Goal: Task Accomplishment & Management: Complete application form

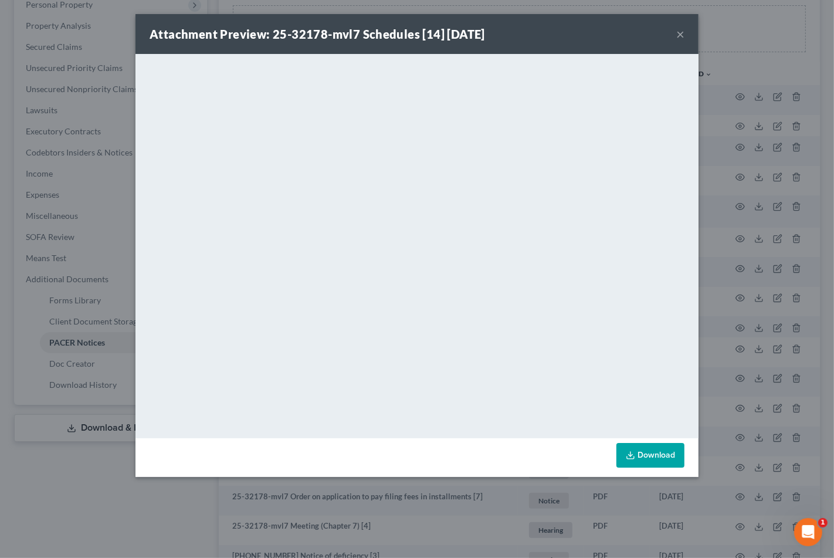
scroll to position [212, 0]
click at [683, 37] on button "×" at bounding box center [680, 34] width 8 height 14
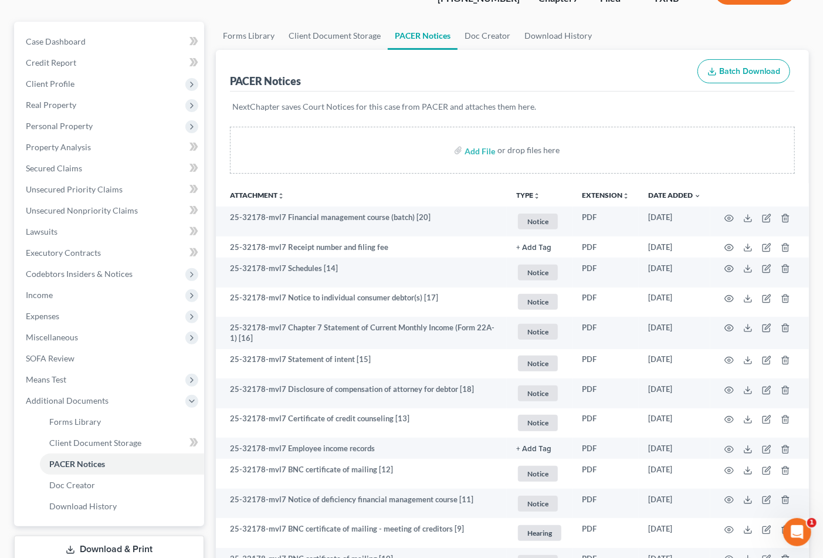
scroll to position [0, 0]
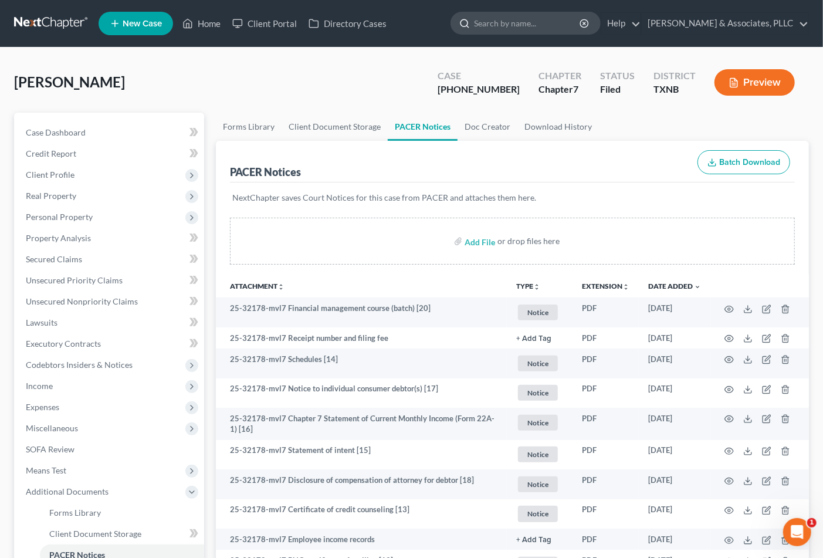
click at [486, 18] on input "search" at bounding box center [527, 23] width 107 height 22
type input "[PERSON_NAME]"
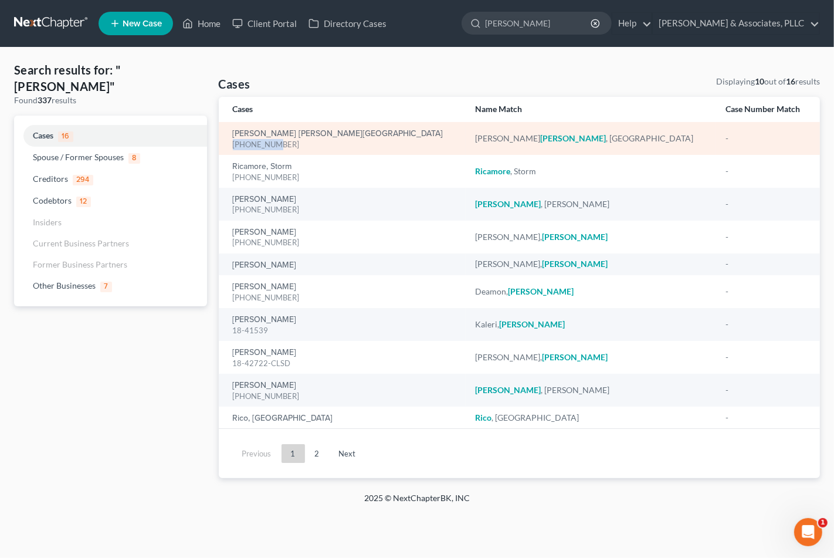
drag, startPoint x: 225, startPoint y: 133, endPoint x: 283, endPoint y: 147, distance: 59.6
click at [283, 147] on td "[PERSON_NAME] [PERSON_NAME][GEOGRAPHIC_DATA] [PHONE_NUMBER]" at bounding box center [343, 138] width 248 height 33
click at [288, 144] on div "[PHONE_NUMBER]" at bounding box center [345, 144] width 224 height 11
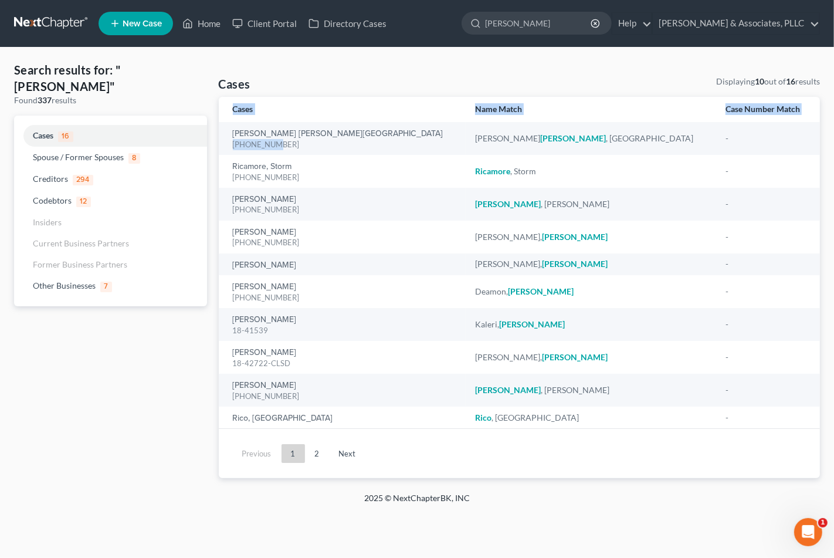
drag, startPoint x: 288, startPoint y: 144, endPoint x: 238, endPoint y: 120, distance: 55.1
click at [238, 120] on table "Cases Name Match Case Number Match [PERSON_NAME] [PERSON_NAME][GEOGRAPHIC_DATA]…" at bounding box center [520, 262] width 602 height 331
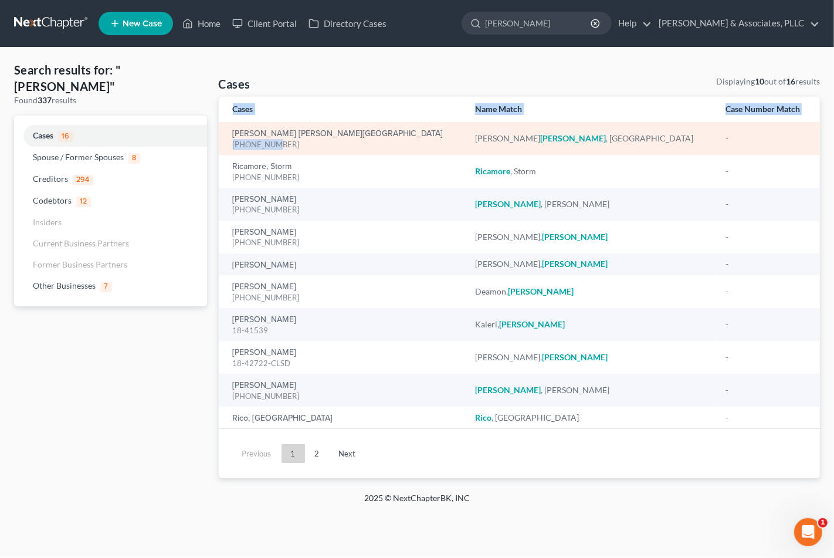
click at [280, 145] on div "[PHONE_NUMBER]" at bounding box center [345, 144] width 224 height 11
drag, startPoint x: 280, startPoint y: 145, endPoint x: 243, endPoint y: 135, distance: 37.7
click at [243, 135] on div "[PERSON_NAME] [PERSON_NAME][GEOGRAPHIC_DATA] [PHONE_NUMBER]" at bounding box center [345, 138] width 224 height 23
copy div "[PHONE_NUMBER]"
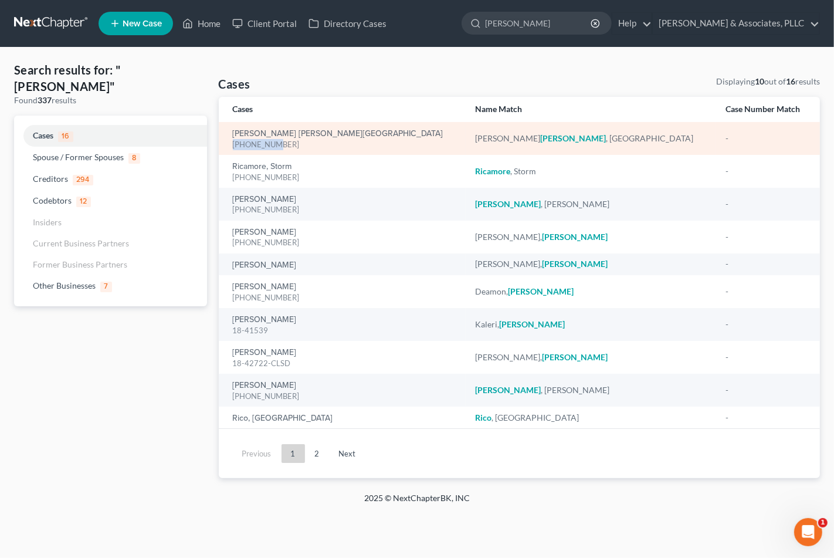
copy div "[PHONE_NUMBER]"
click at [276, 127] on div "[PERSON_NAME] [PERSON_NAME][GEOGRAPHIC_DATA] [PHONE_NUMBER]" at bounding box center [345, 138] width 224 height 23
click at [274, 131] on link "[PERSON_NAME] [PERSON_NAME][GEOGRAPHIC_DATA]" at bounding box center [338, 134] width 211 height 8
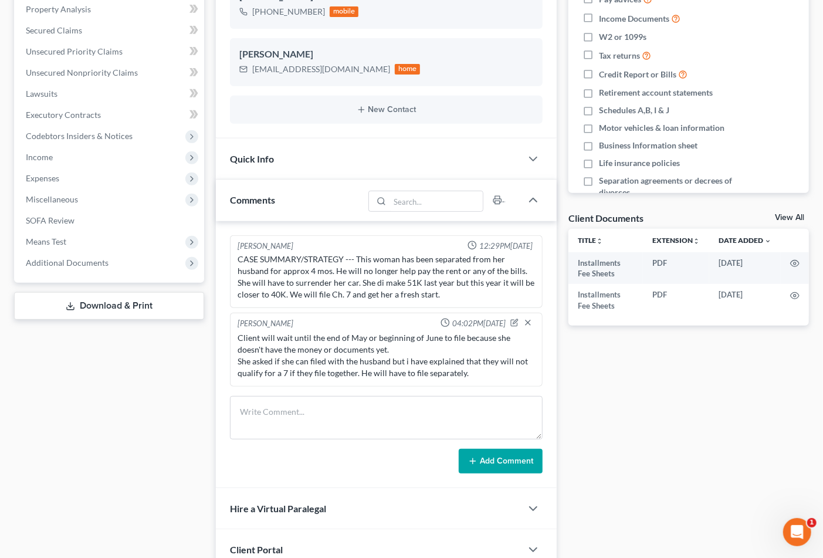
scroll to position [326, 0]
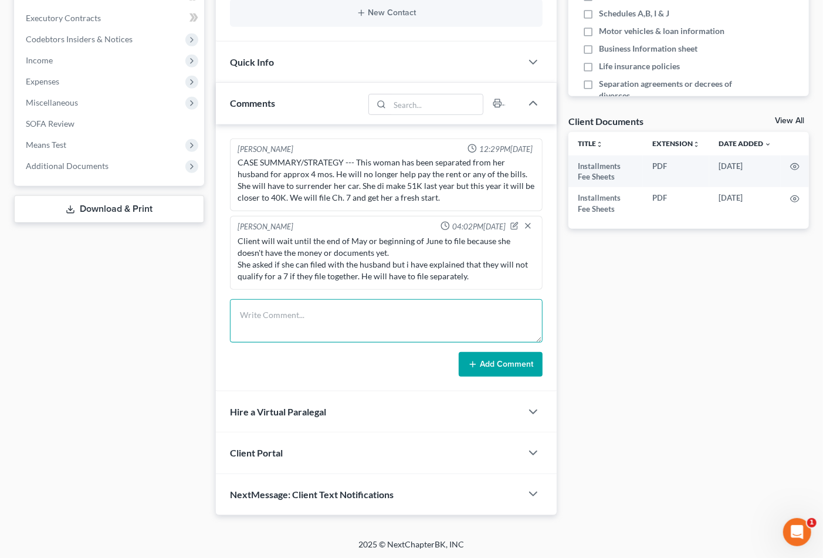
click at [437, 320] on textarea at bounding box center [386, 320] width 313 height 43
type textarea "c"
type textarea "Certificate filed 8/11"
click at [494, 367] on button "Add Comment" at bounding box center [501, 364] width 84 height 25
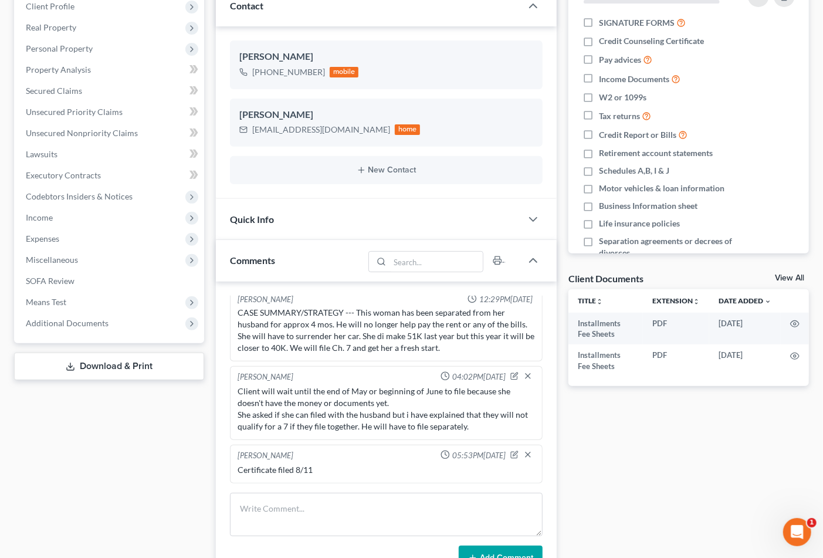
scroll to position [0, 0]
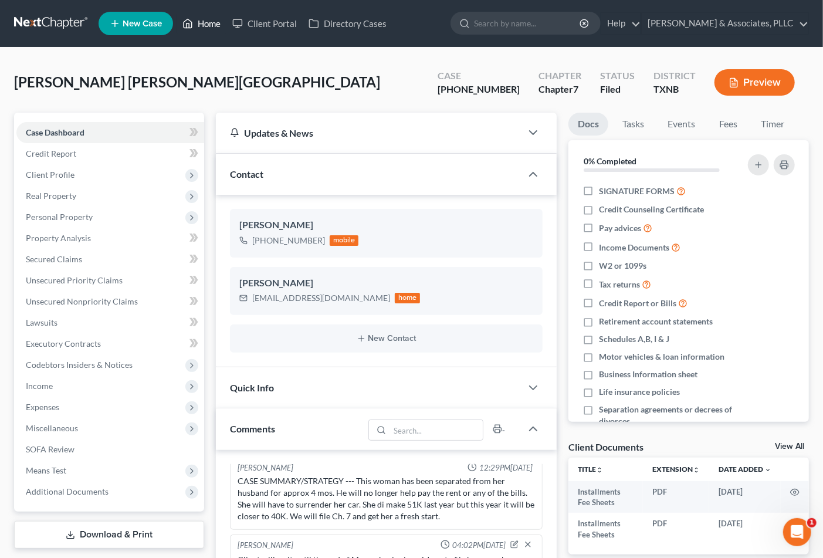
click at [212, 25] on link "Home" at bounding box center [202, 23] width 50 height 21
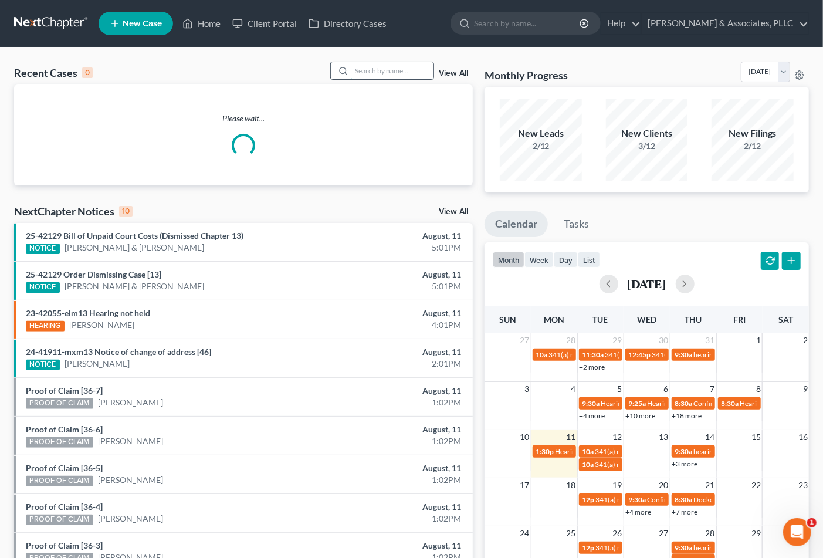
click at [390, 65] on input "search" at bounding box center [392, 70] width 82 height 17
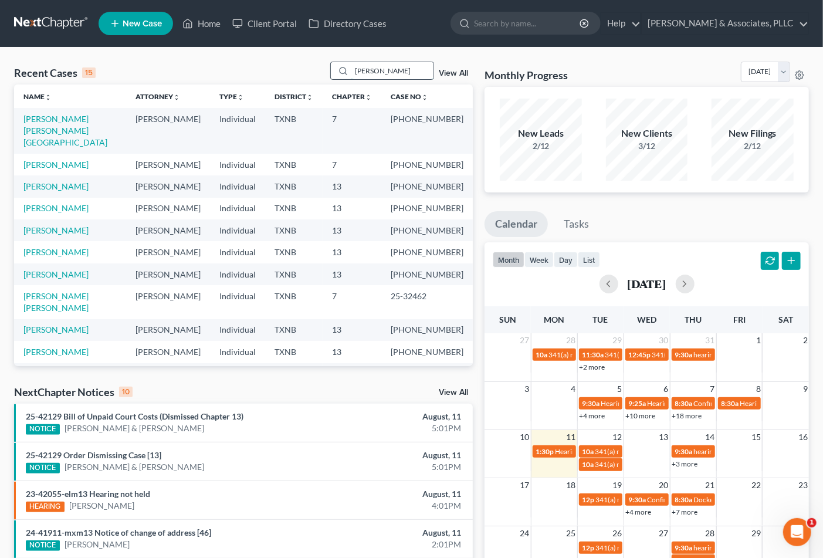
type input "[PERSON_NAME]"
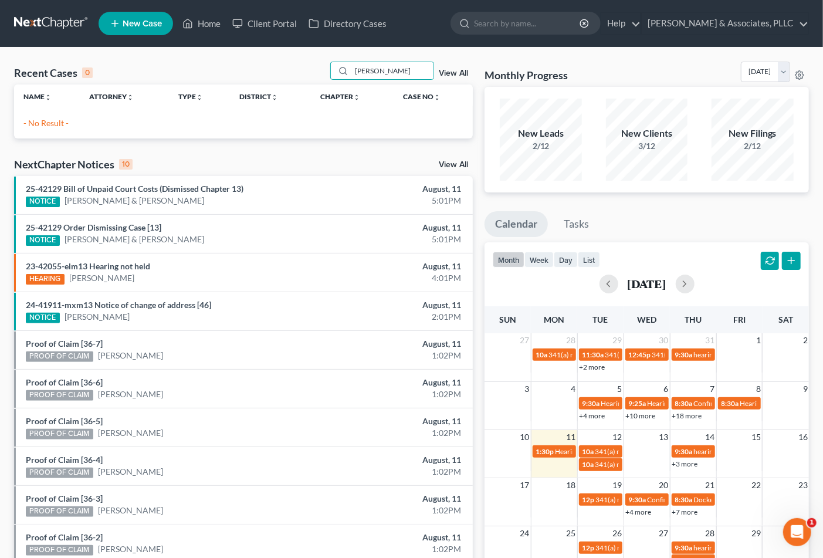
click at [149, 25] on span "New Case" at bounding box center [142, 23] width 39 height 9
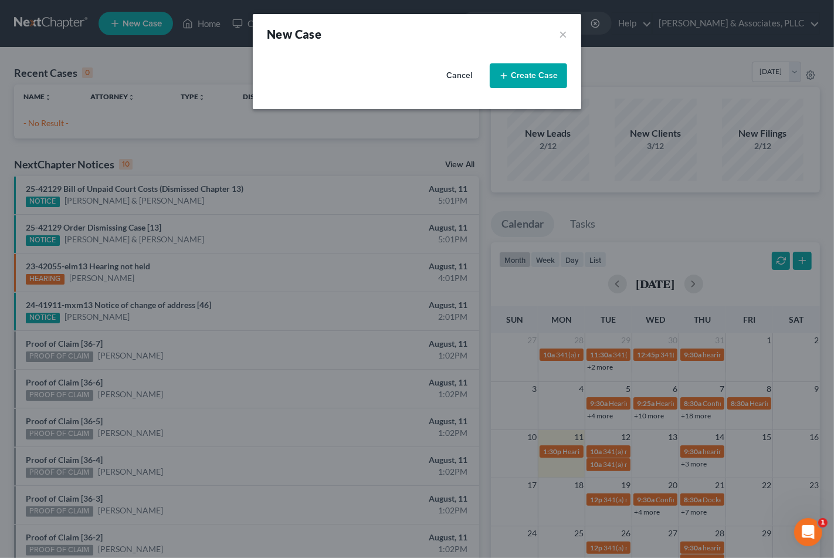
select select "78"
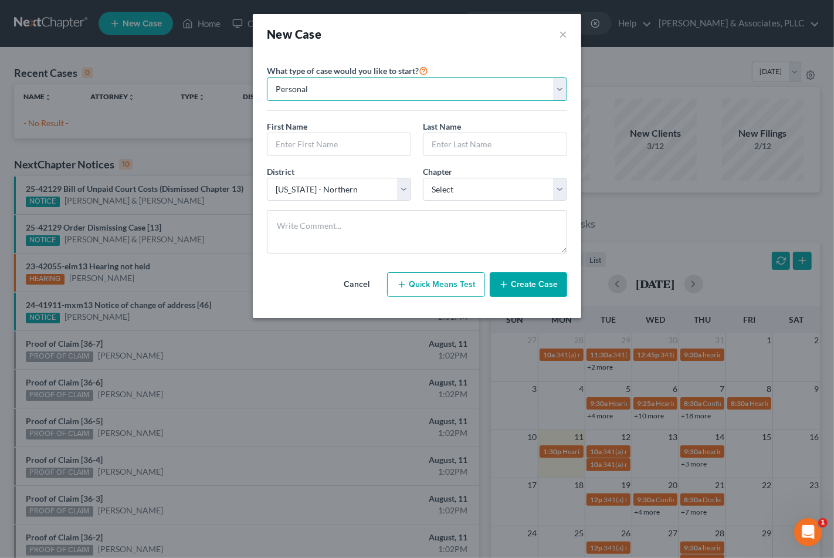
click at [327, 84] on select "Personal Business" at bounding box center [417, 88] width 300 height 23
click at [267, 77] on select "Personal Business" at bounding box center [417, 88] width 300 height 23
click at [353, 155] on input "text" at bounding box center [338, 144] width 143 height 22
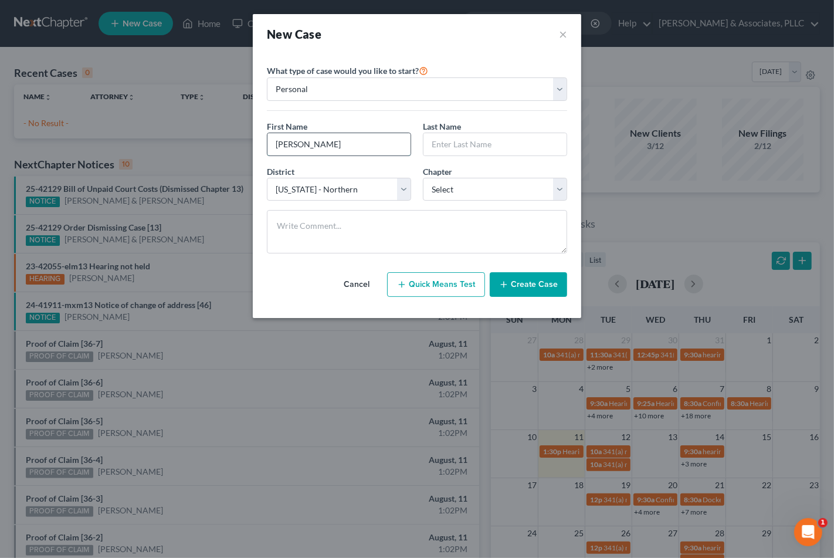
type input "[PERSON_NAME]"
click at [455, 191] on select "Select 7 11 12 13" at bounding box center [495, 189] width 144 height 23
select select "3"
click at [423, 178] on select "Select 7 11 12 13" at bounding box center [495, 189] width 144 height 23
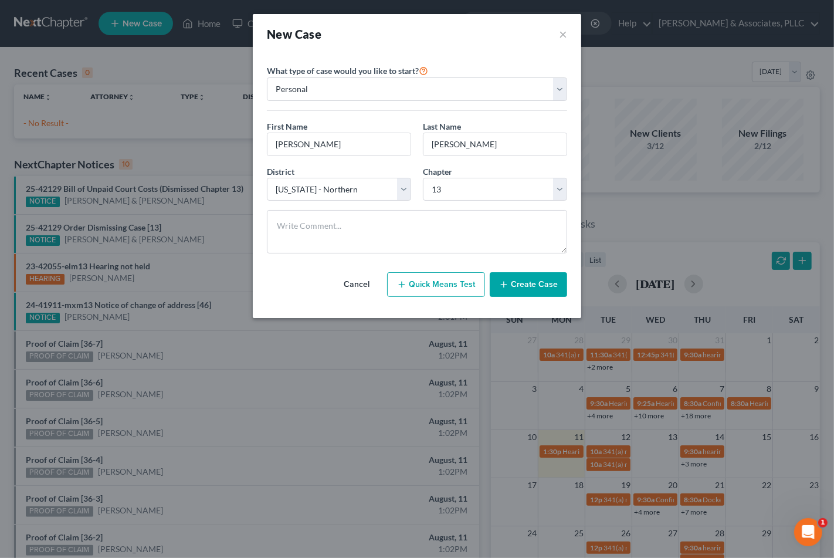
click at [537, 284] on button "Create Case" at bounding box center [528, 284] width 77 height 25
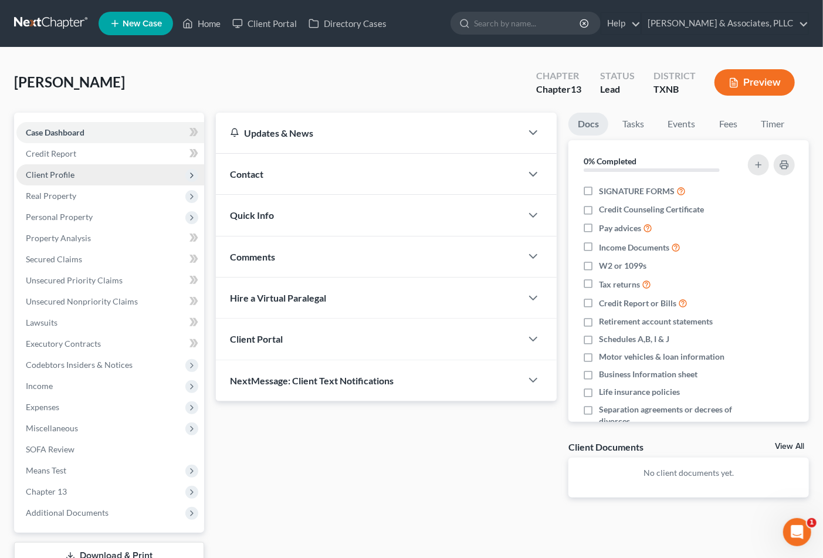
click at [74, 168] on span "Client Profile" at bounding box center [110, 174] width 188 height 21
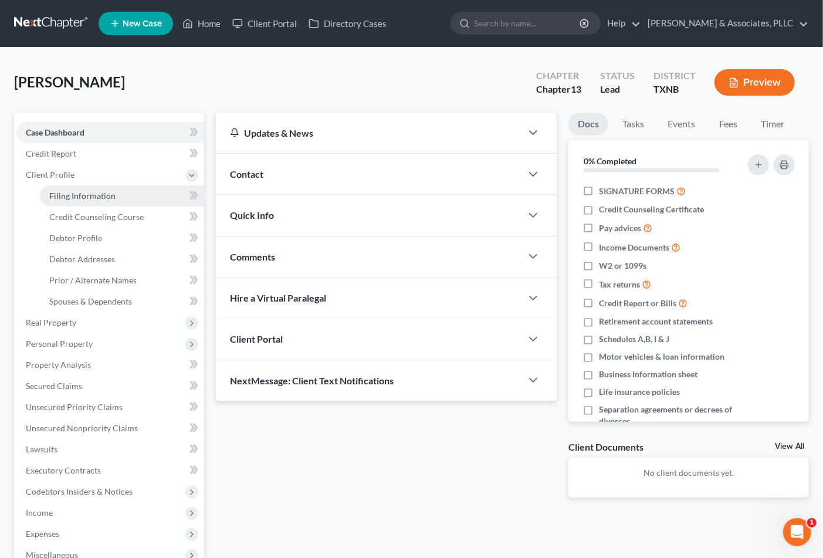
click at [75, 191] on span "Filing Information" at bounding box center [82, 196] width 66 height 10
select select "1"
select select "0"
select select "3"
select select "78"
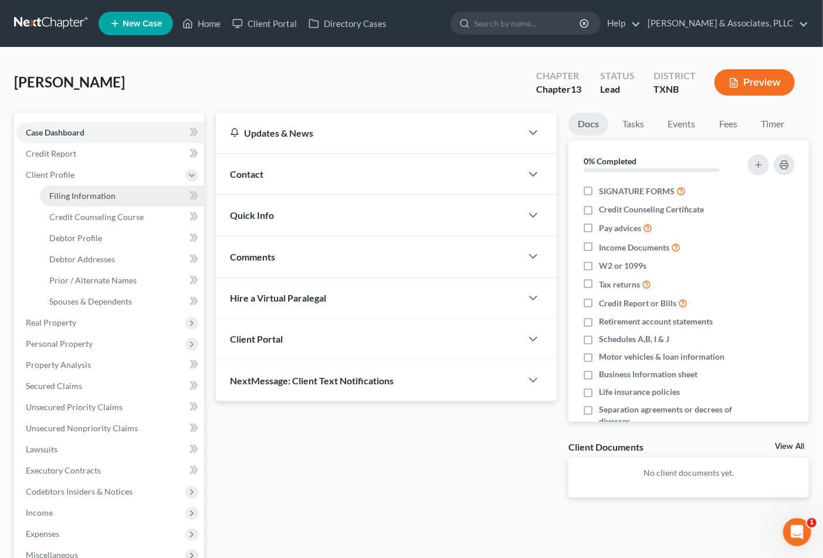
select select "45"
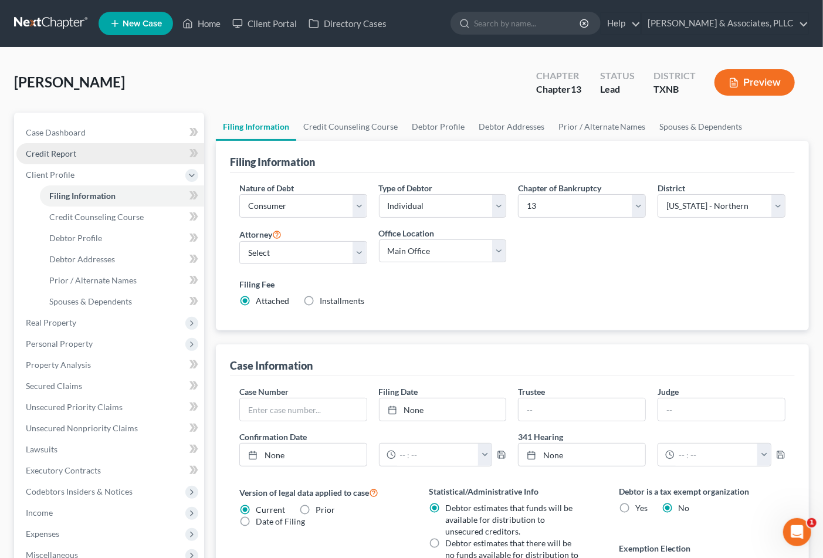
click at [62, 147] on link "Credit Report" at bounding box center [110, 153] width 188 height 21
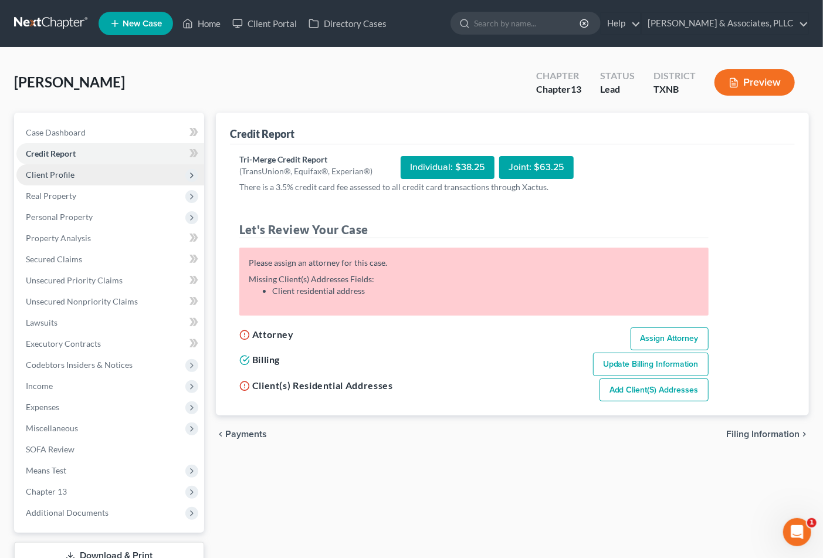
click at [56, 173] on span "Client Profile" at bounding box center [50, 175] width 49 height 10
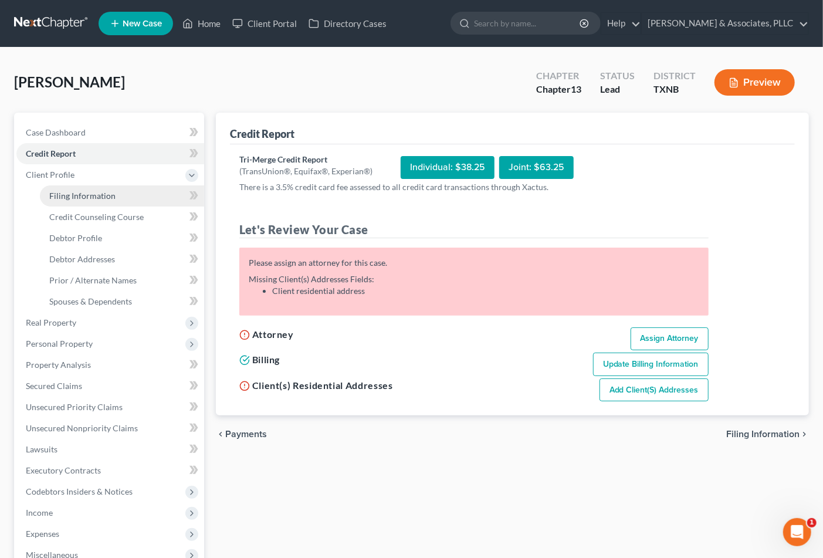
click at [59, 202] on link "Filing Information" at bounding box center [122, 195] width 164 height 21
select select "1"
select select "0"
select select "3"
select select "78"
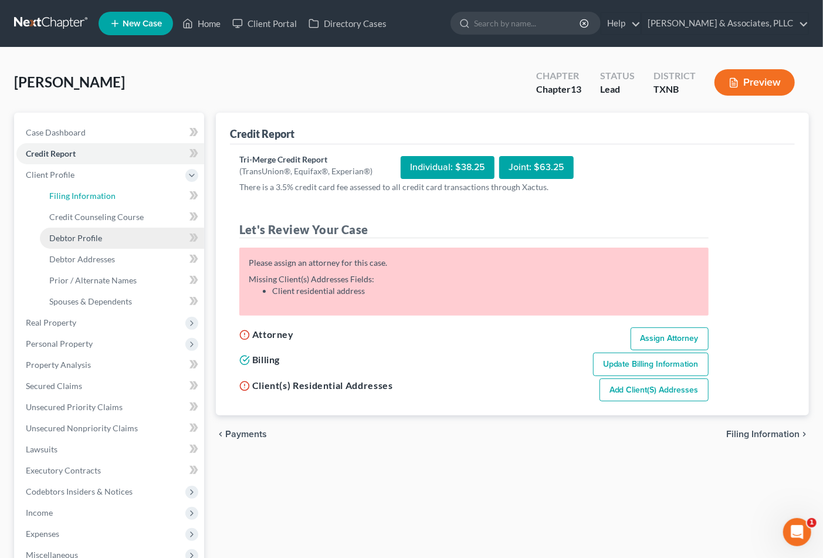
select select "45"
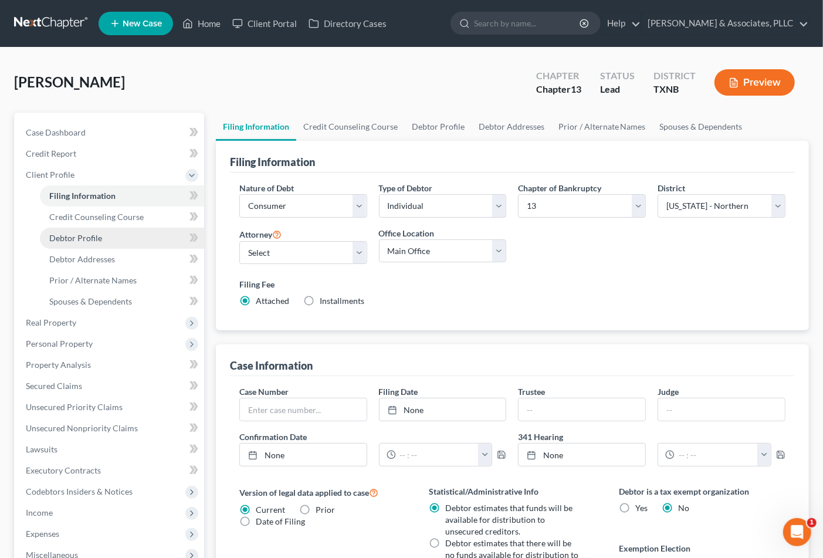
click at [87, 235] on span "Debtor Profile" at bounding box center [75, 238] width 53 height 10
select select "0"
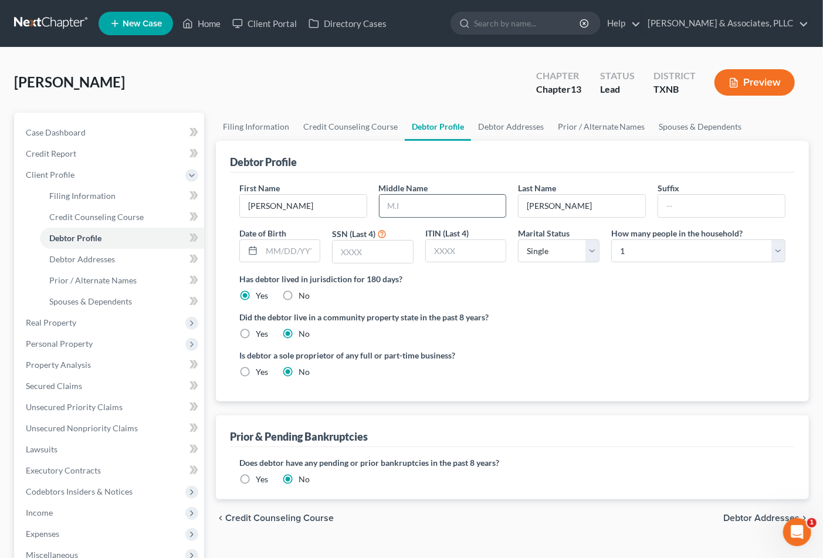
click at [418, 212] on input "text" at bounding box center [443, 206] width 127 height 22
type input "L."
type input "q"
type input "[DATE]"
click at [392, 253] on input "text" at bounding box center [373, 251] width 80 height 22
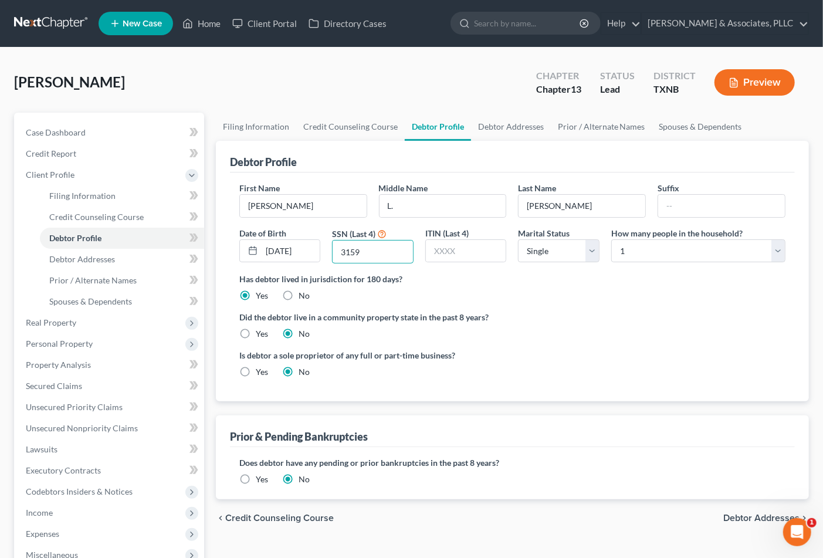
type input "3159"
click at [564, 311] on label "Did the debtor live in a community property state in the past 8 years?" at bounding box center [512, 317] width 546 height 12
click at [546, 257] on select "Select Single Married Separated Divorced Widowed" at bounding box center [559, 250] width 82 height 23
select select "1"
click at [518, 239] on select "Select Single Married Separated Divorced Widowed" at bounding box center [559, 250] width 82 height 23
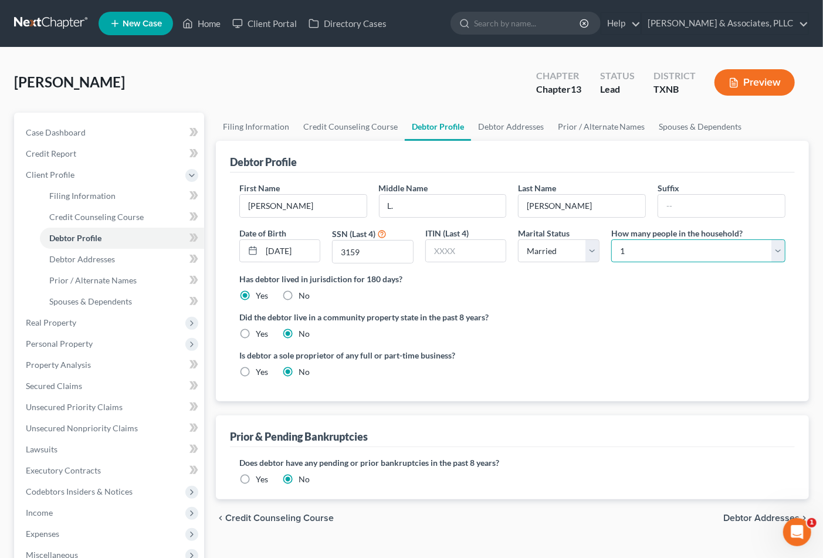
click at [630, 243] on select "Select 1 2 3 4 5 6 7 8 9 10 11 12 13 14 15 16 17 18 19 20" at bounding box center [698, 250] width 174 height 23
select select "2"
click at [611, 239] on select "Select 1 2 3 4 5 6 7 8 9 10 11 12 13 14 15 16 17 18 19 20" at bounding box center [698, 250] width 174 height 23
click at [629, 314] on label "Did the debtor live in a community property state in the past 8 years?" at bounding box center [512, 317] width 546 height 12
click at [687, 347] on ng-include "First Name [PERSON_NAME] Middle Name L. Last Name [PERSON_NAME] Suffix Date of …" at bounding box center [512, 284] width 546 height 205
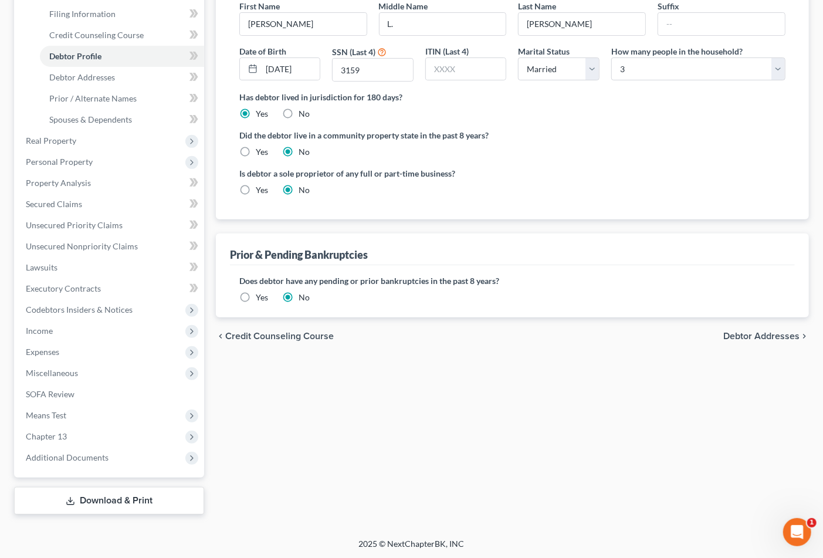
click at [753, 341] on span "Debtor Addresses" at bounding box center [761, 335] width 76 height 9
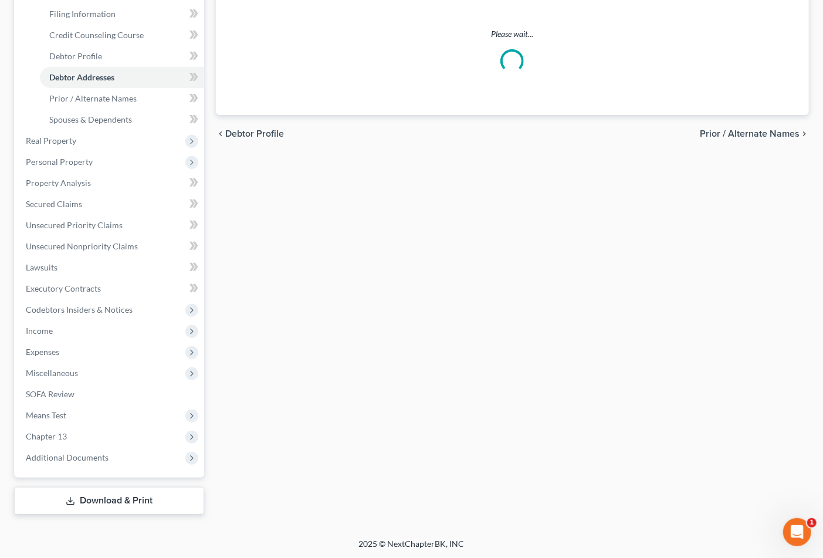
select select "0"
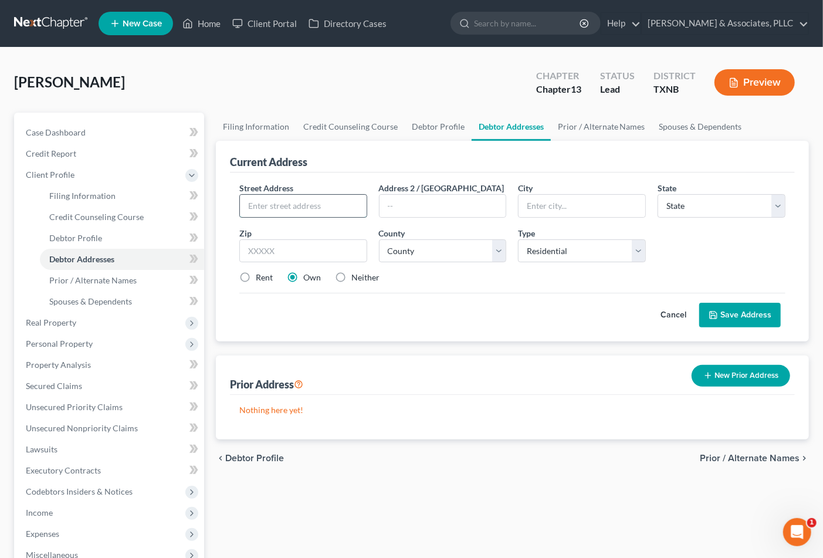
click at [328, 203] on input "text" at bounding box center [303, 206] width 127 height 22
type input "[STREET_ADDRESS]"
click at [562, 255] on select "Select Residential Mailing Rental Business" at bounding box center [582, 250] width 128 height 23
drag, startPoint x: 361, startPoint y: 246, endPoint x: 348, endPoint y: 248, distance: 13.0
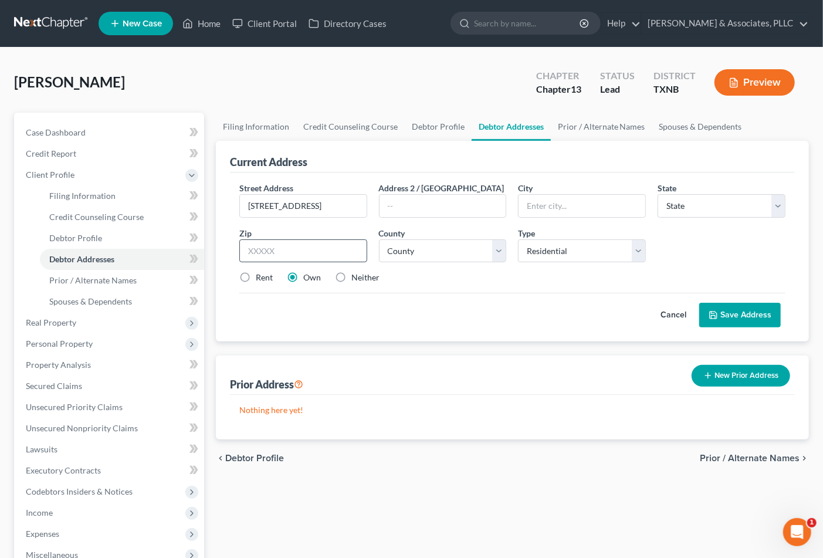
click at [353, 246] on div "Zip *" at bounding box center [303, 245] width 140 height 36
click at [348, 248] on input "text" at bounding box center [303, 250] width 128 height 23
type input "75060"
click at [385, 321] on div "Cancel Save Address" at bounding box center [512, 310] width 546 height 35
type input "[PERSON_NAME]"
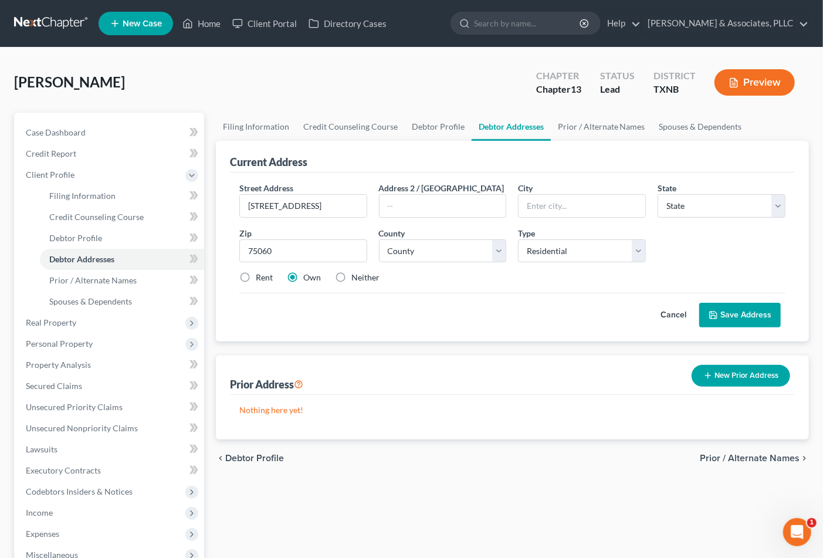
select select "45"
click at [460, 257] on select "County [GEOGRAPHIC_DATA] [GEOGRAPHIC_DATA] [GEOGRAPHIC_DATA] [GEOGRAPHIC_DATA] …" at bounding box center [443, 250] width 128 height 23
select select "56"
click at [379, 239] on select "County [GEOGRAPHIC_DATA] [GEOGRAPHIC_DATA] [GEOGRAPHIC_DATA] [GEOGRAPHIC_DATA] …" at bounding box center [443, 250] width 128 height 23
click at [728, 303] on button "Save Address" at bounding box center [740, 315] width 82 height 25
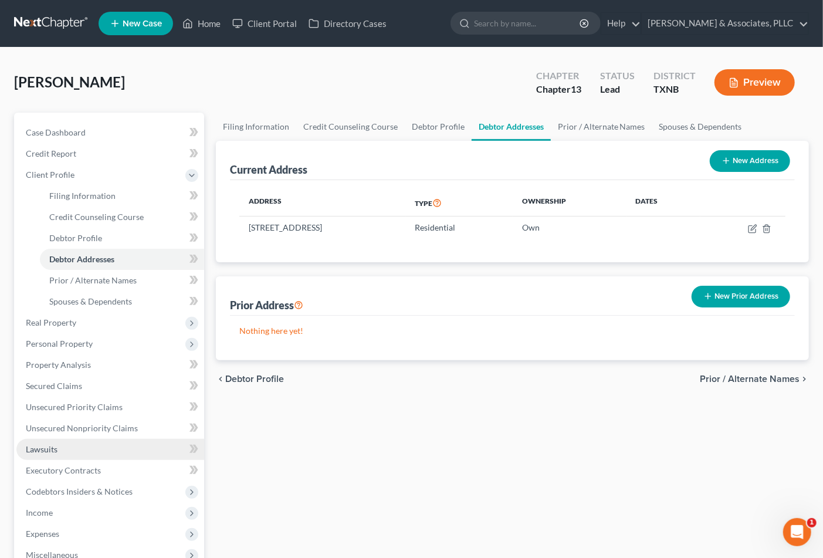
click at [353, 470] on div "Filing Information Credit Counseling Course Debtor Profile Debtor Addresses Pri…" at bounding box center [512, 405] width 605 height 584
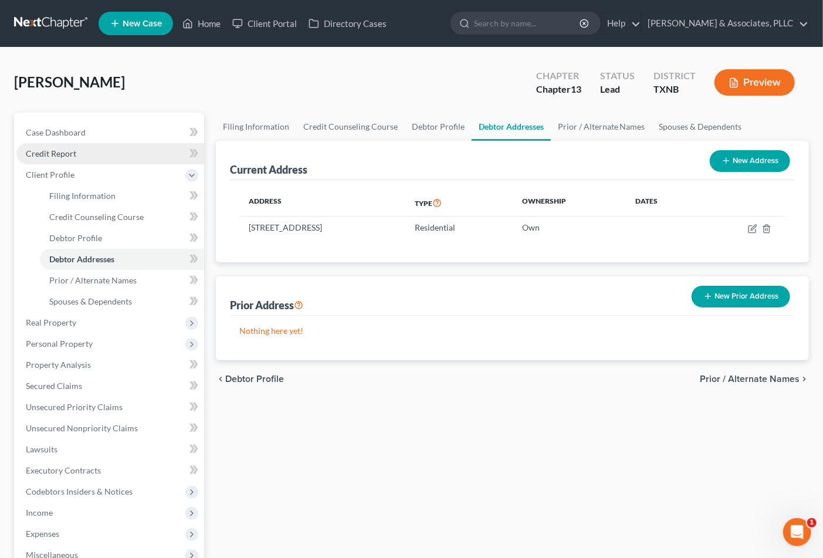
click at [47, 154] on span "Credit Report" at bounding box center [51, 153] width 50 height 10
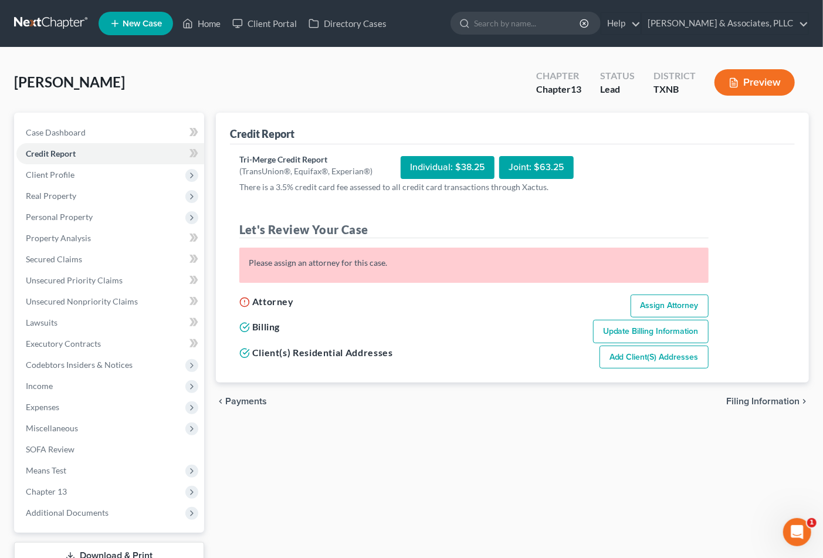
click at [663, 309] on link "Assign Attorney" at bounding box center [670, 305] width 78 height 23
select select "1"
select select "0"
select select "3"
select select "78"
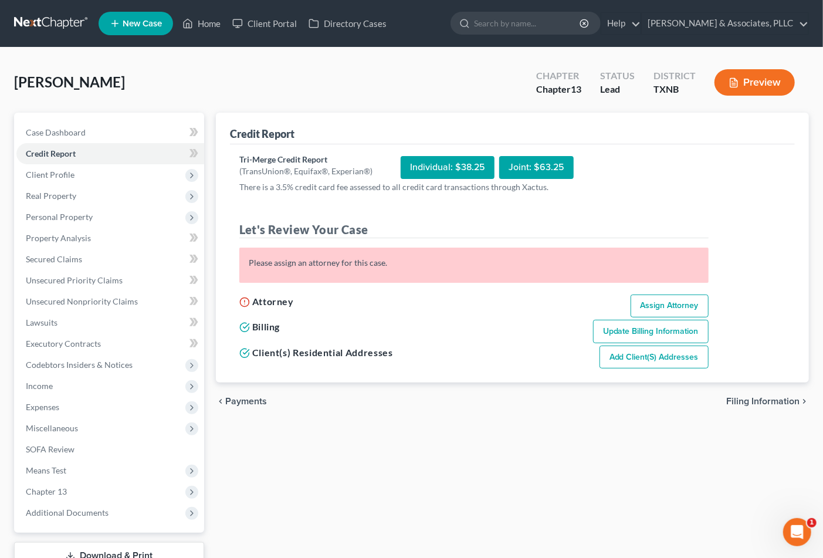
select select "45"
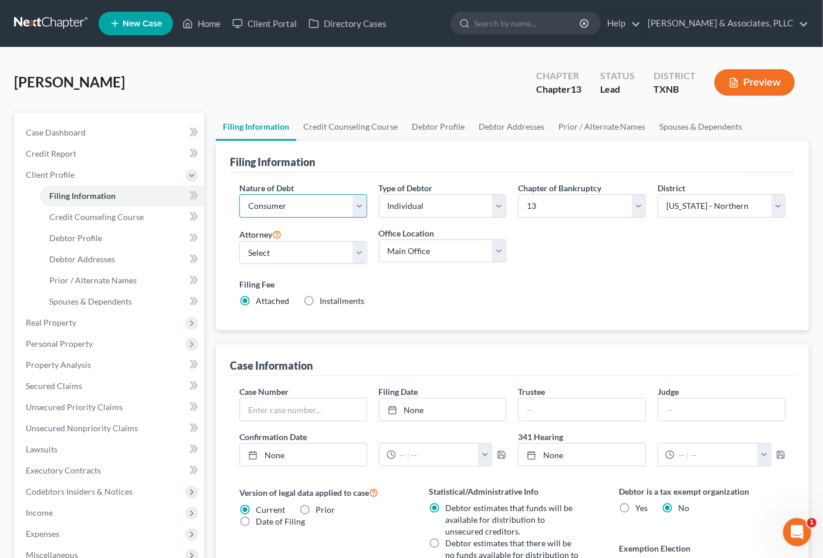
drag, startPoint x: 307, startPoint y: 201, endPoint x: 302, endPoint y: 211, distance: 11.8
click at [307, 201] on select "Select Business Consumer Other" at bounding box center [303, 205] width 128 height 23
click at [239, 194] on select "Select Business Consumer Other" at bounding box center [303, 205] width 128 height 23
click at [289, 251] on select "Select [PERSON_NAME] - TXNB [PERSON_NAME] - [GEOGRAPHIC_DATA] [PERSON_NAME] - […" at bounding box center [303, 252] width 128 height 23
select select "0"
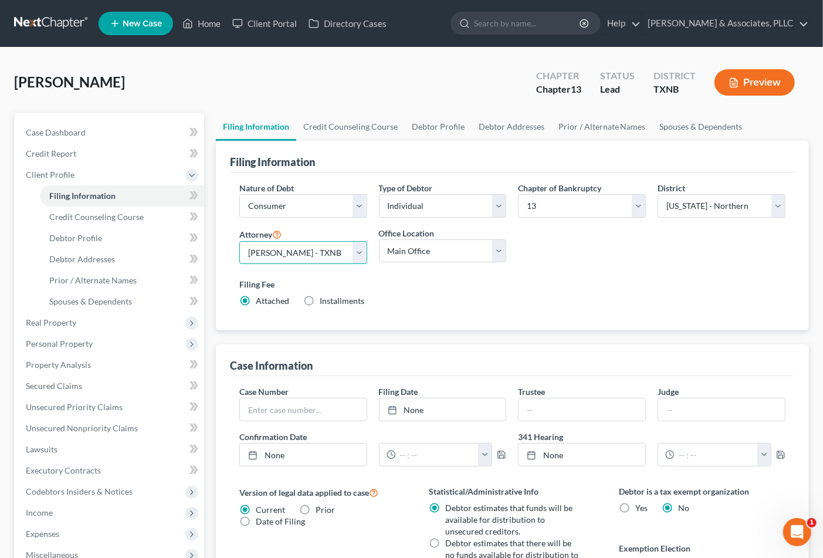
click at [239, 241] on select "Select [PERSON_NAME] - TXNB [PERSON_NAME] - [GEOGRAPHIC_DATA] [PERSON_NAME] - […" at bounding box center [303, 252] width 128 height 23
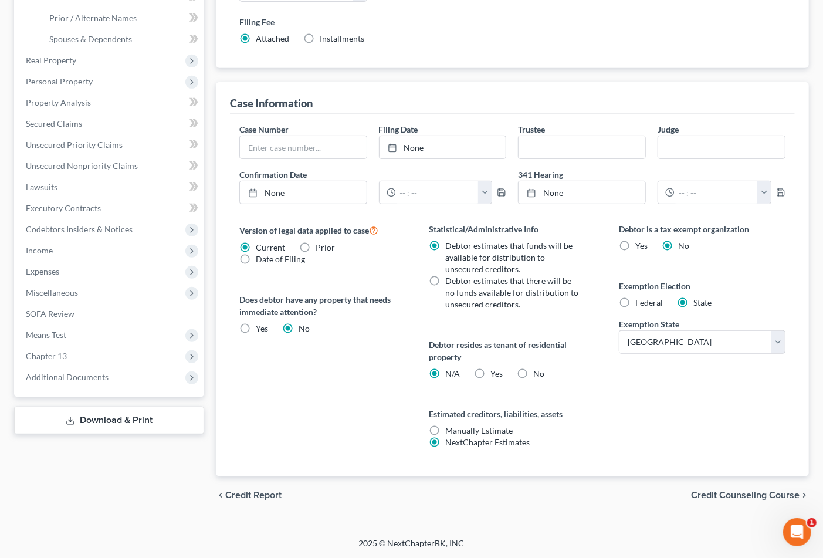
click at [729, 495] on span "Credit Counseling Course" at bounding box center [745, 494] width 109 height 9
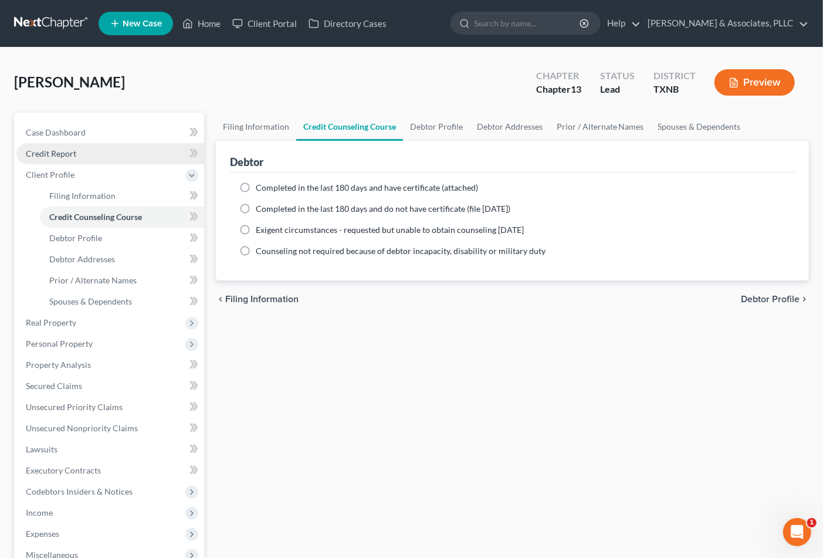
click at [53, 154] on span "Credit Report" at bounding box center [51, 153] width 50 height 10
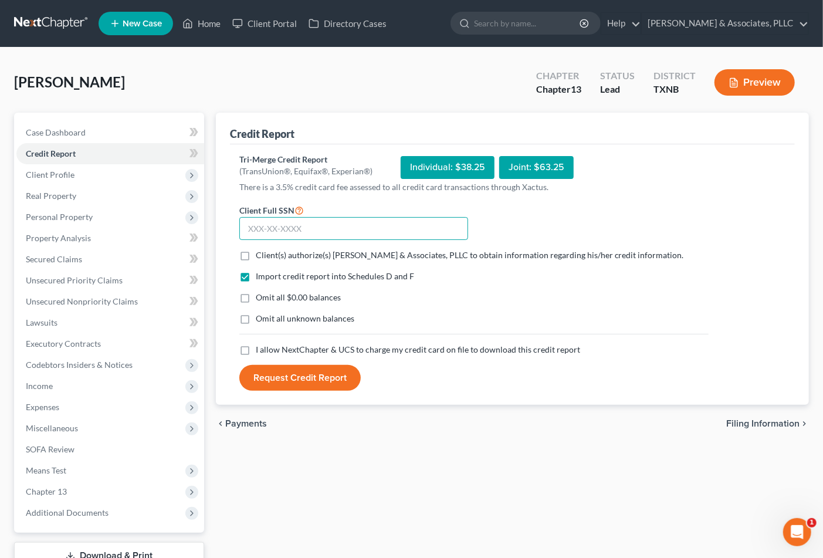
click at [320, 218] on input "text" at bounding box center [353, 228] width 229 height 23
type input "640-19-3159"
click at [256, 254] on label "Client(s) authorize(s) [PERSON_NAME] & Associates, PLLC to obtain information r…" at bounding box center [470, 255] width 428 height 12
click at [260, 254] on input "Client(s) authorize(s) [PERSON_NAME] & Associates, PLLC to obtain information r…" at bounding box center [264, 253] width 8 height 8
checkbox input "true"
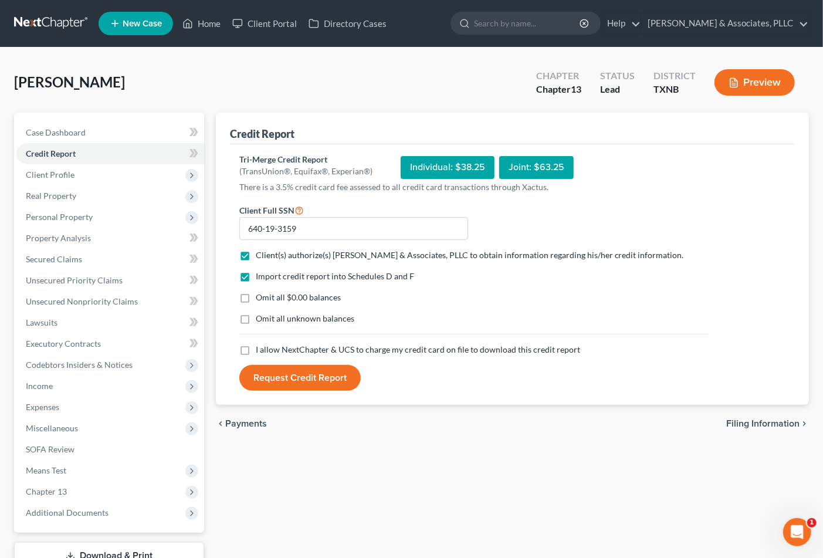
click at [256, 303] on label "Omit all $0.00 balances" at bounding box center [298, 298] width 85 height 12
click at [260, 299] on input "Omit all $0.00 balances" at bounding box center [264, 296] width 8 height 8
checkbox input "true"
click at [256, 354] on label "I allow NextChapter & UCS to charge my credit card on file to download this cre…" at bounding box center [418, 350] width 324 height 12
click at [260, 351] on input "I allow NextChapter & UCS to charge my credit card on file to download this cre…" at bounding box center [264, 348] width 8 height 8
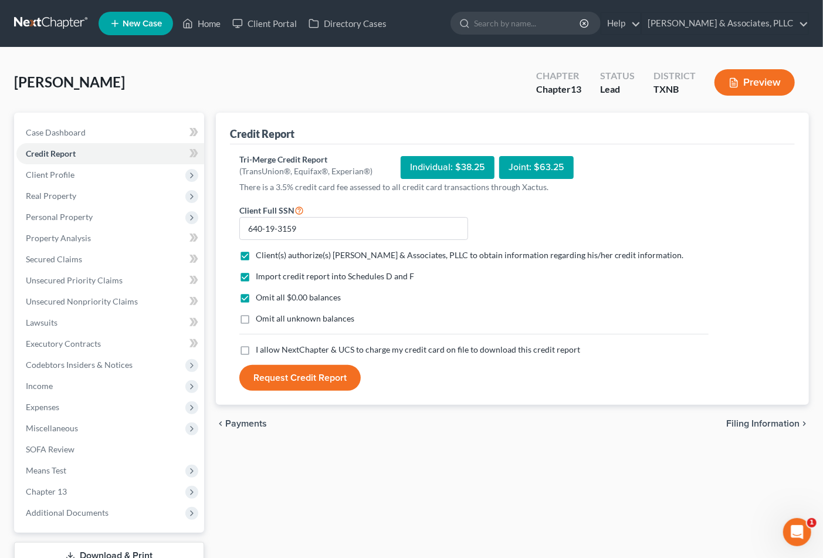
checkbox input "true"
click at [279, 375] on button "Request Credit Report" at bounding box center [299, 378] width 121 height 26
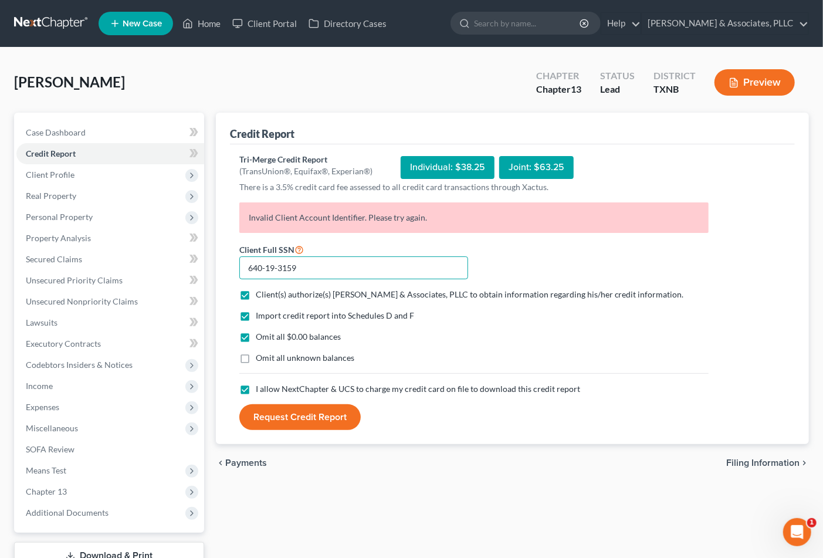
click at [385, 267] on input "640-19-3159" at bounding box center [353, 267] width 229 height 23
drag, startPoint x: 275, startPoint y: 214, endPoint x: 459, endPoint y: 214, distance: 184.8
click at [459, 214] on p "Invalid Client Account Identifier. Please try again." at bounding box center [473, 217] width 469 height 31
click at [453, 242] on div "Client Full SSN * 640-19-3159" at bounding box center [353, 261] width 240 height 38
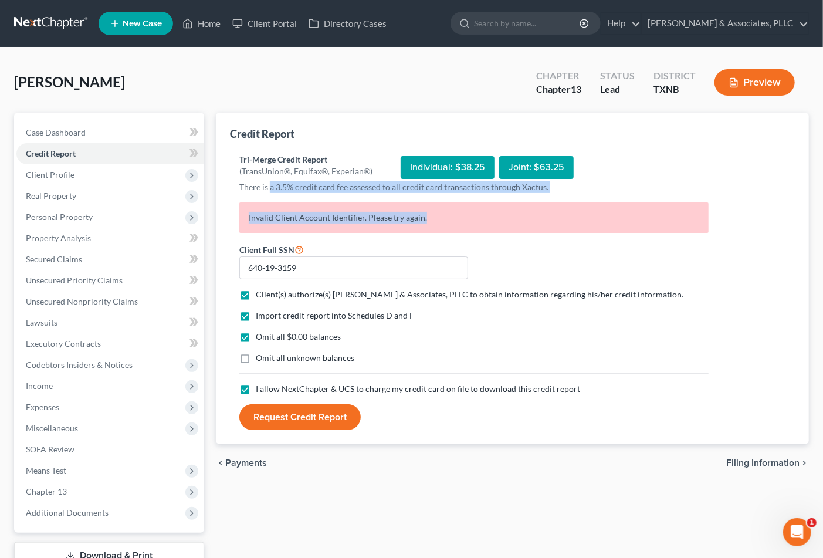
drag, startPoint x: 270, startPoint y: 187, endPoint x: 540, endPoint y: 229, distance: 273.1
click at [550, 195] on div "Tri-Merge Credit Report (TransUnion®, Equifax®, Experian®) Individual: $38.25 J…" at bounding box center [473, 292] width 469 height 277
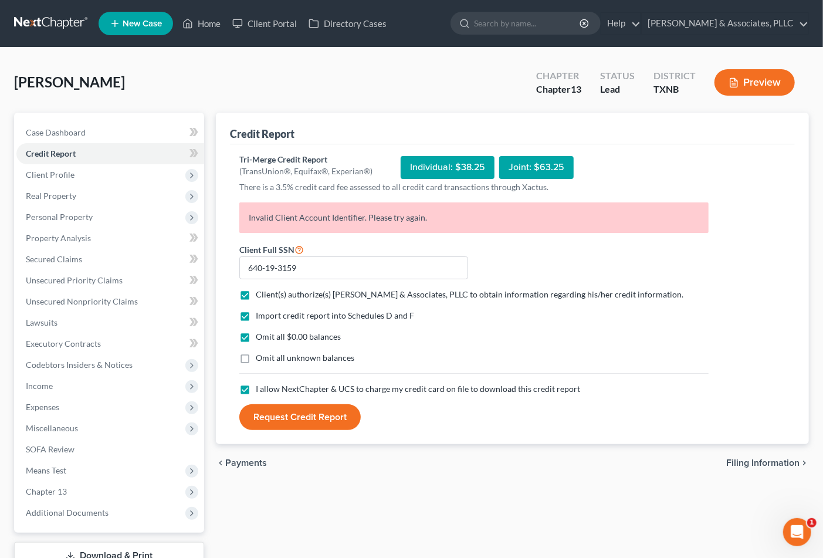
click at [530, 252] on form "Client Full SSN * 640-19-3159 Client(s) authorize(s) [PERSON_NAME] & Associates…" at bounding box center [473, 336] width 481 height 188
click at [319, 270] on input "640-19-3159" at bounding box center [353, 267] width 229 height 23
click at [244, 267] on input "640-19-3159" at bounding box center [353, 267] width 229 height 23
click at [415, 365] on div "Import credit report into Schedules D and F Omit all $0.00 balances Omit all un…" at bounding box center [473, 346] width 481 height 73
drag, startPoint x: 266, startPoint y: 217, endPoint x: 443, endPoint y: 212, distance: 177.2
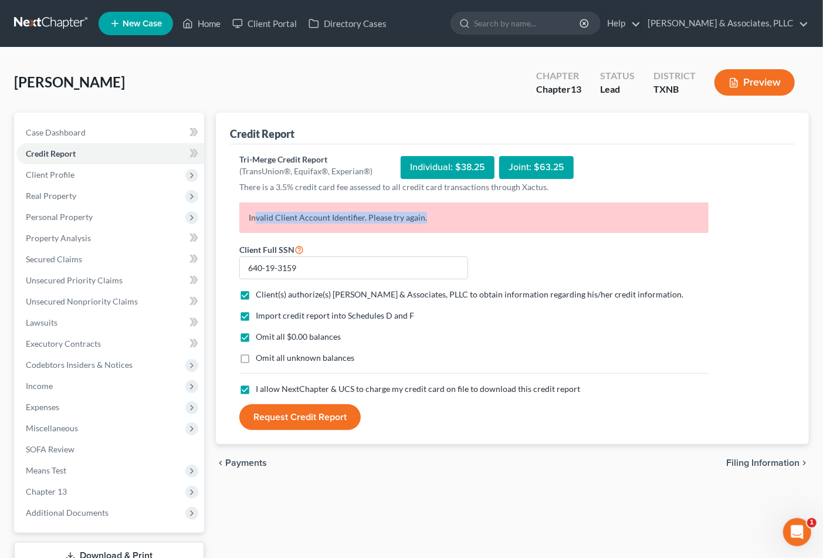
click at [443, 212] on p "Invalid Client Account Identifier. Please try again." at bounding box center [473, 217] width 469 height 31
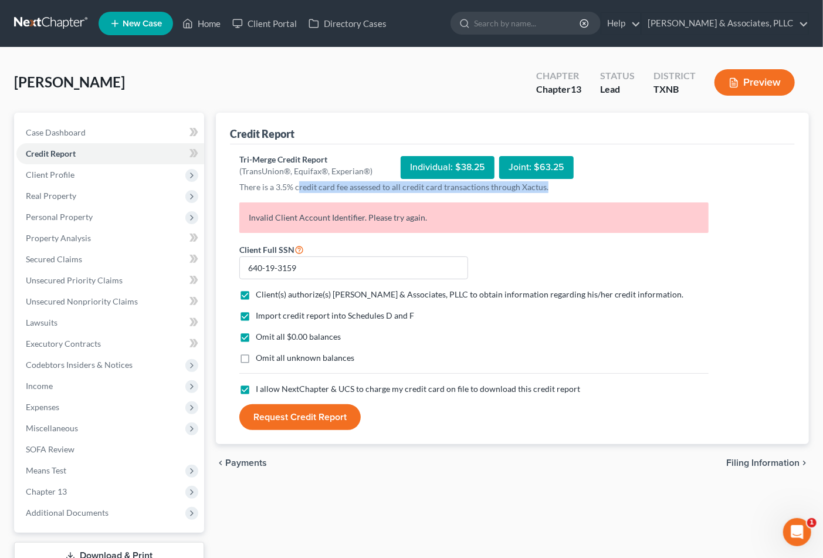
drag, startPoint x: 298, startPoint y: 191, endPoint x: 565, endPoint y: 189, distance: 266.9
click at [565, 189] on p "There is a 3.5% credit card fee assessed to all credit card transactions throug…" at bounding box center [473, 187] width 469 height 12
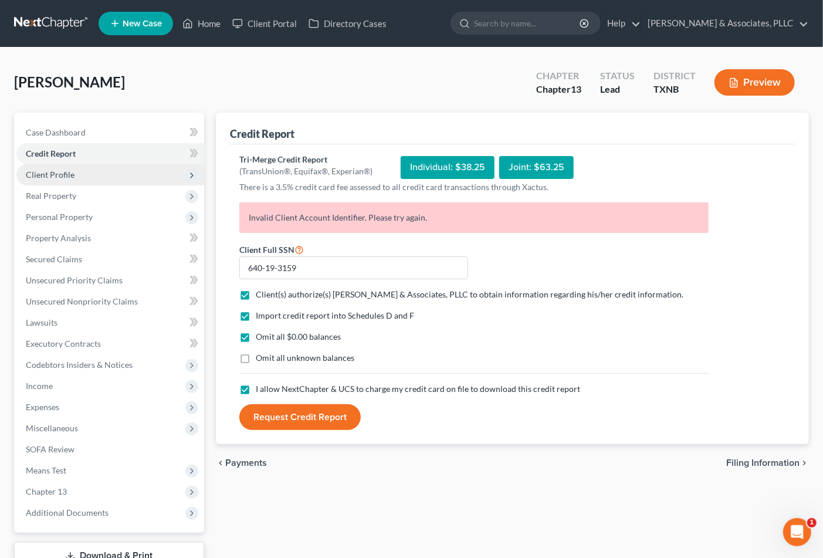
click at [69, 172] on span "Client Profile" at bounding box center [50, 175] width 49 height 10
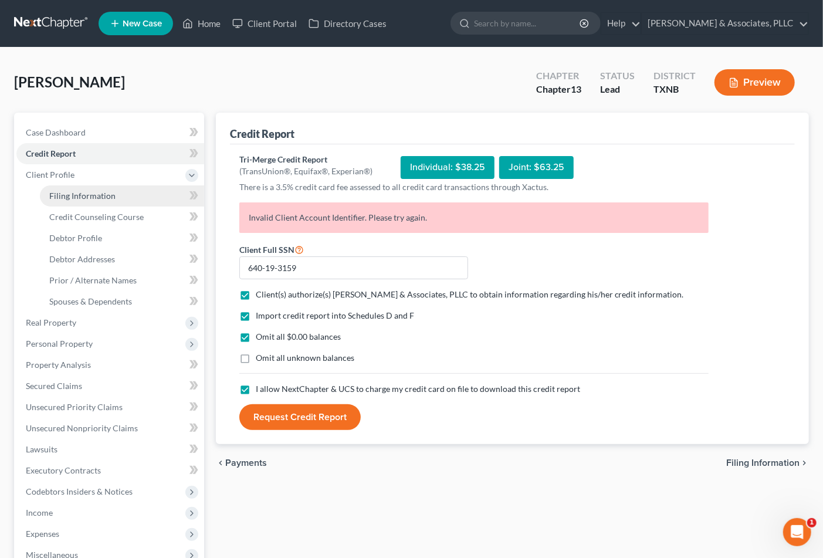
click at [66, 194] on span "Filing Information" at bounding box center [82, 196] width 66 height 10
select select "1"
select select "0"
select select "3"
select select "78"
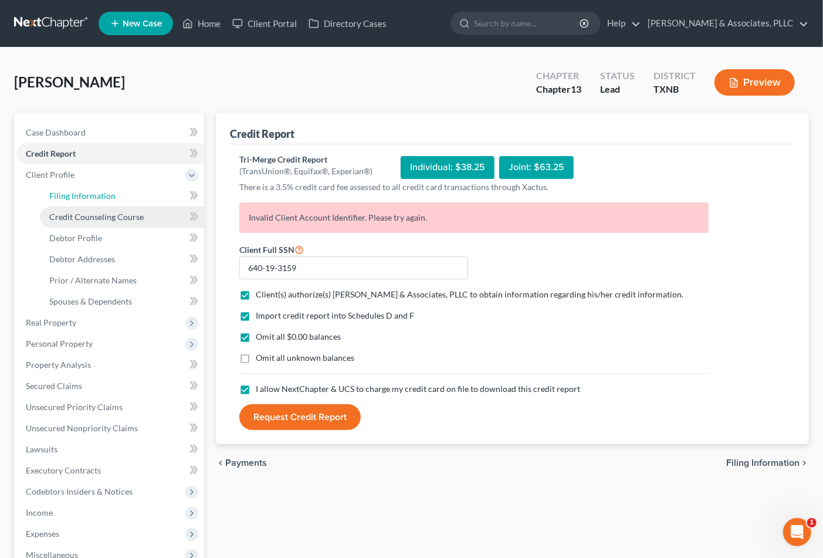
select select "0"
select select "45"
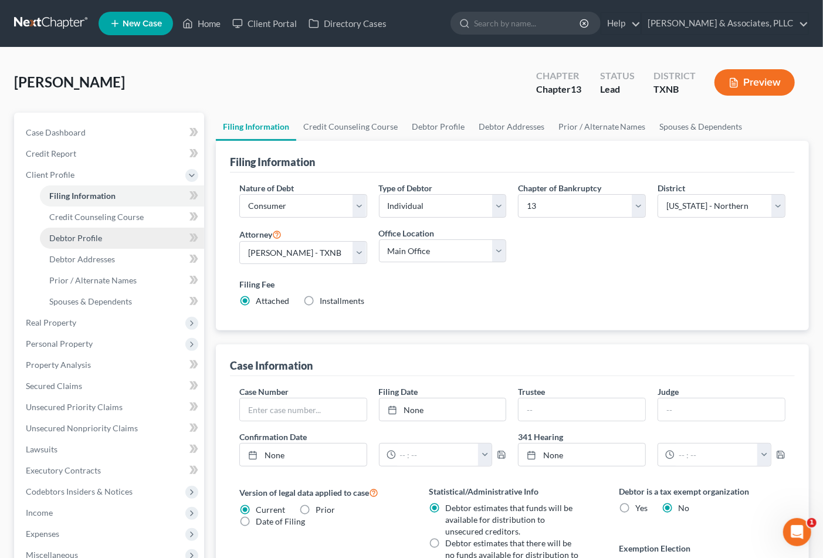
click at [90, 236] on span "Debtor Profile" at bounding box center [75, 238] width 53 height 10
select select "1"
select select "2"
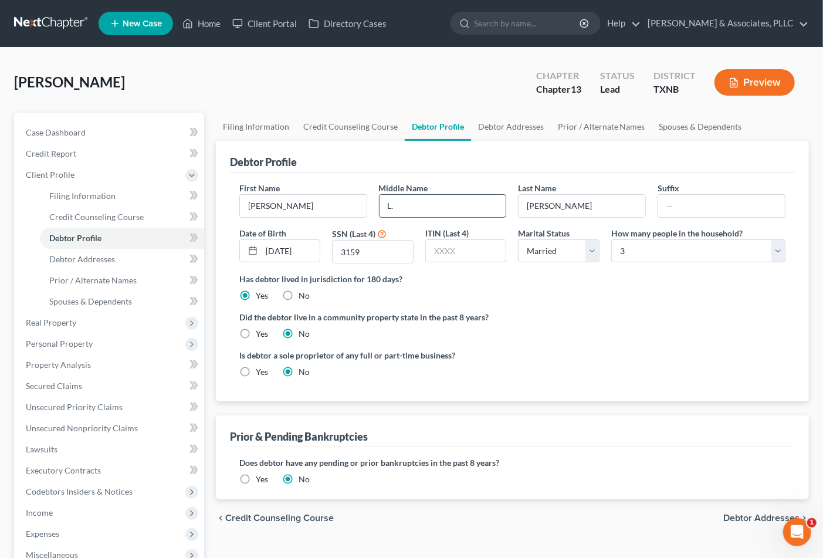
drag, startPoint x: 427, startPoint y: 206, endPoint x: 384, endPoint y: 207, distance: 43.4
click at [384, 207] on input "L." at bounding box center [443, 206] width 127 height 22
click at [374, 250] on input "3159" at bounding box center [373, 251] width 80 height 22
click at [593, 277] on label "Has debtor lived in jurisdiction for 180 days?" at bounding box center [512, 279] width 546 height 12
click at [75, 153] on link "Credit Report" at bounding box center [110, 153] width 188 height 21
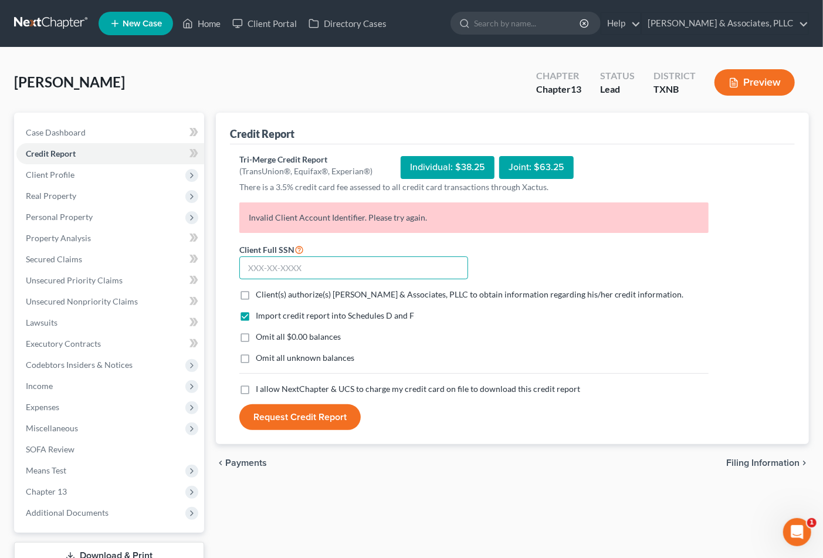
click at [340, 262] on input "text" at bounding box center [353, 267] width 229 height 23
click at [239, 404] on button "Request Credit Report" at bounding box center [299, 417] width 121 height 26
type input "640-19-3159"
click at [277, 293] on span "Client(s) authorize(s) [PERSON_NAME] & Associates, PLLC to obtain information r…" at bounding box center [470, 294] width 428 height 10
click at [268, 293] on input "Client(s) authorize(s) [PERSON_NAME] & Associates, PLLC to obtain information r…" at bounding box center [264, 293] width 8 height 8
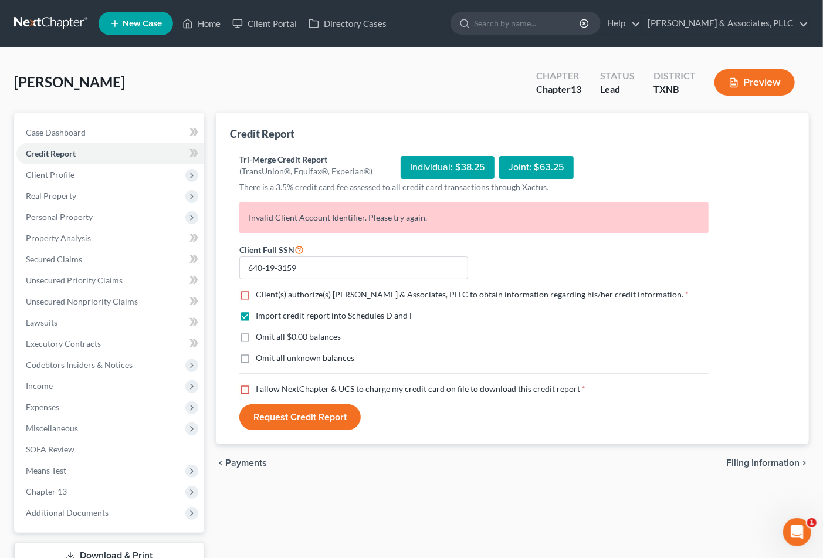
checkbox input "true"
click at [273, 340] on span "Omit all $0.00 balances" at bounding box center [298, 336] width 85 height 10
click at [268, 338] on input "Omit all $0.00 balances" at bounding box center [264, 335] width 8 height 8
checkbox input "true"
click at [256, 388] on label "I allow NextChapter & UCS to charge my credit card on file to download this cre…" at bounding box center [421, 389] width 330 height 12
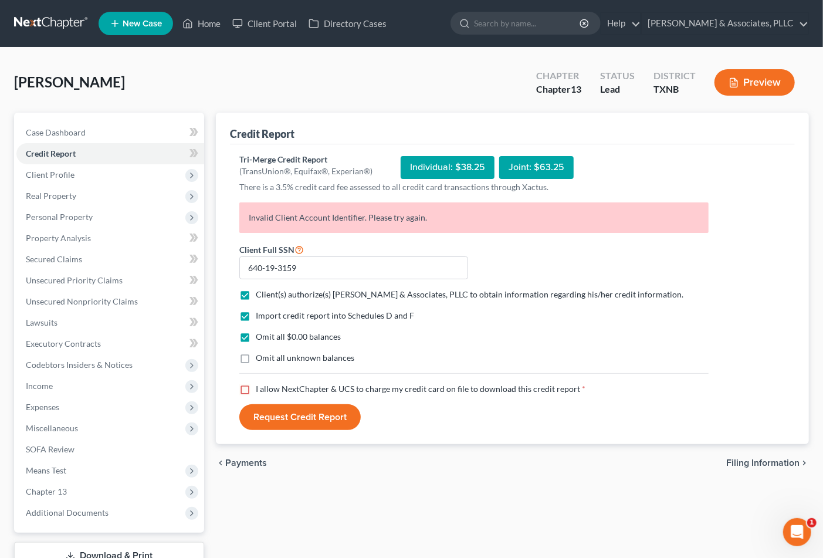
click at [260, 388] on input "I allow NextChapter & UCS to charge my credit card on file to download this cre…" at bounding box center [264, 387] width 8 height 8
checkbox input "true"
click at [273, 413] on button "Request Credit Report" at bounding box center [299, 417] width 121 height 26
drag, startPoint x: 458, startPoint y: 223, endPoint x: 245, endPoint y: 223, distance: 212.9
click at [245, 223] on p "Invalid Client Account Identifier. Please try again." at bounding box center [473, 217] width 469 height 31
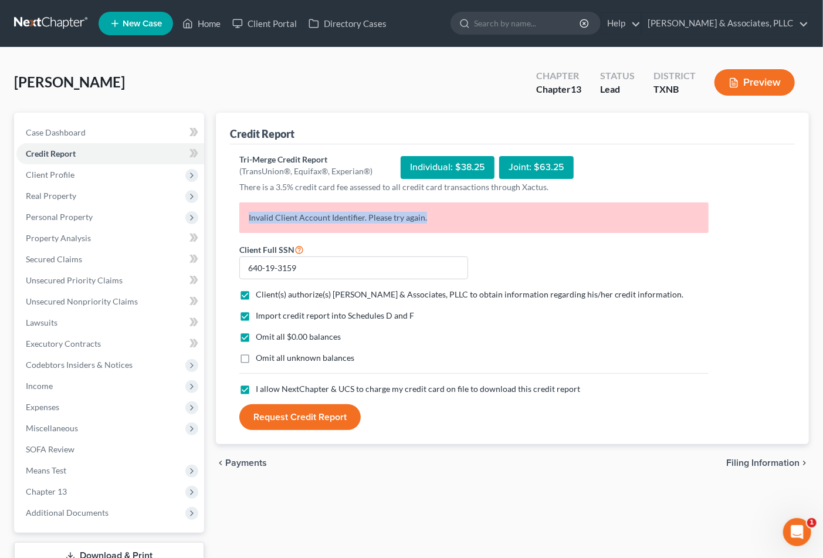
copy p "Invalid Client Account Identifier. Please try again."
drag, startPoint x: 798, startPoint y: 537, endPoint x: 1557, endPoint y: 1035, distance: 908.1
click at [798, 537] on icon "Open Intercom Messenger" at bounding box center [796, 531] width 19 height 19
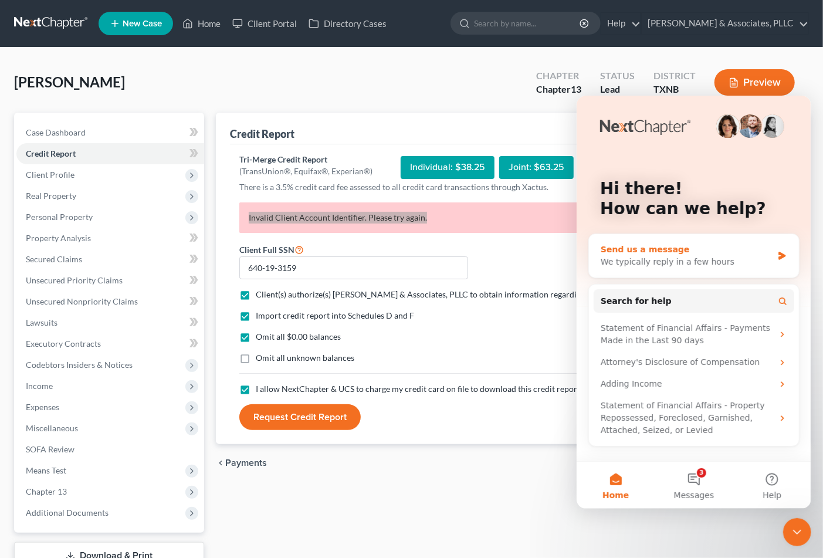
click at [711, 261] on div "We typically reply in a few hours" at bounding box center [686, 261] width 172 height 12
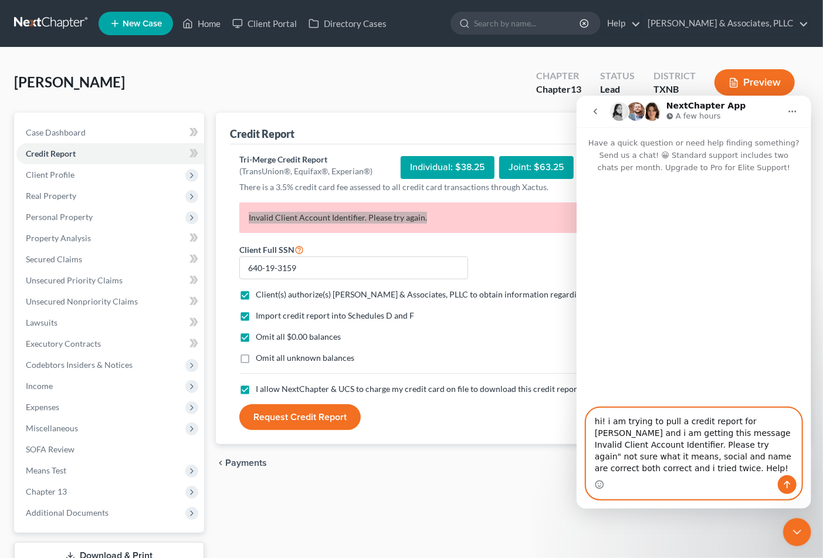
drag, startPoint x: 598, startPoint y: 482, endPoint x: 657, endPoint y: 466, distance: 61.3
click at [597, 482] on icon "Emoji picker" at bounding box center [598, 483] width 9 height 9
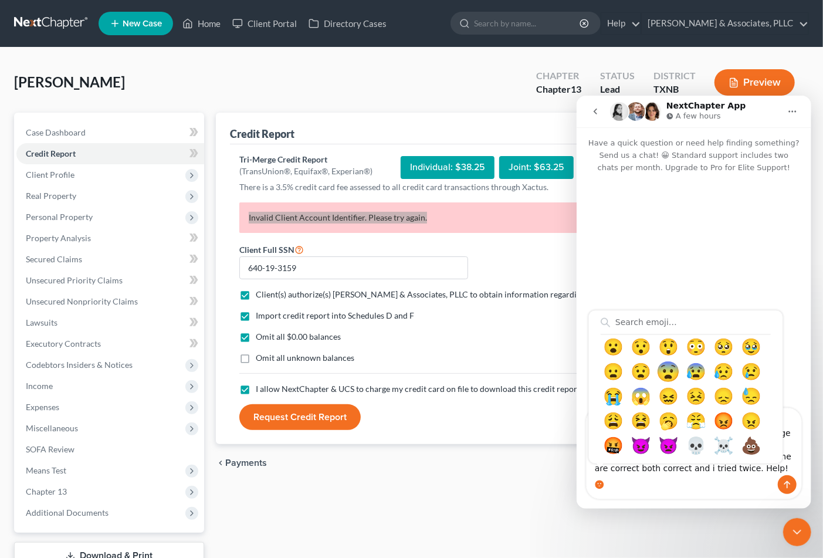
scroll to position [326, 0]
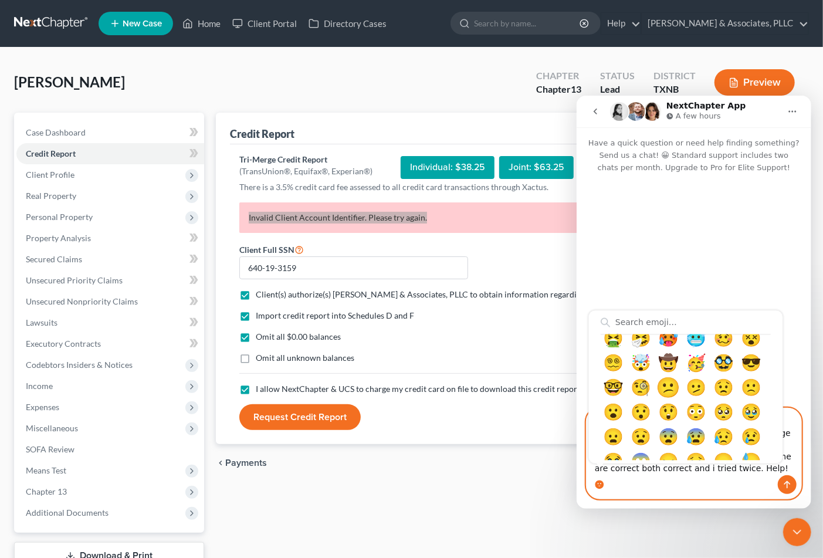
type textarea "hi! i am trying to pull a credit report for [PERSON_NAME] and i am getting this…"
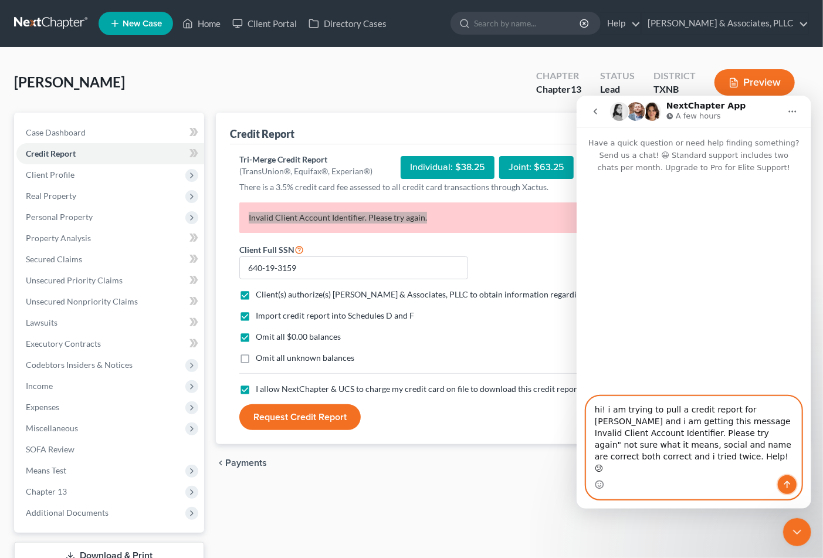
drag, startPoint x: 780, startPoint y: 485, endPoint x: 690, endPoint y: 477, distance: 90.1
click at [690, 477] on div "Intercom messenger" at bounding box center [693, 484] width 215 height 19
click at [661, 466] on textarea "hi! i am trying to pull a credit report for [PERSON_NAME] and i am getting this…" at bounding box center [693, 435] width 215 height 79
click at [786, 484] on icon "Send a message…" at bounding box center [787, 484] width 6 height 8
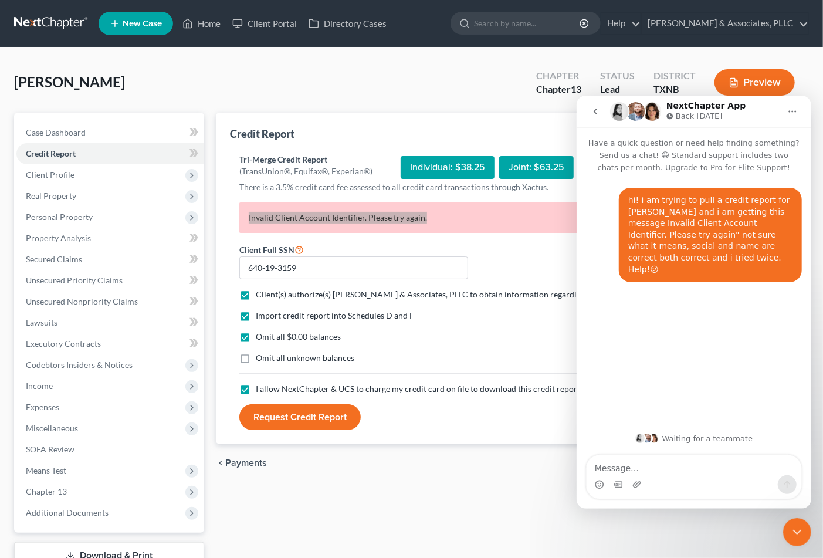
click at [604, 111] on button "go back" at bounding box center [595, 111] width 22 height 22
